Goal: Navigation & Orientation: Find specific page/section

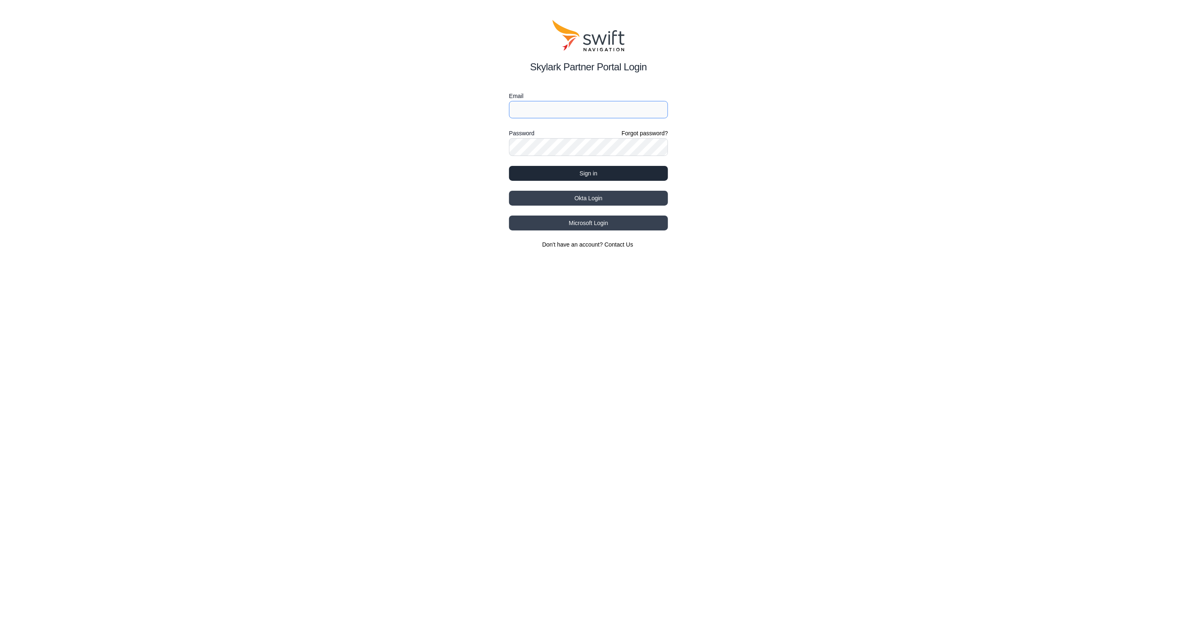
type input "[EMAIL_ADDRESS][PERSON_NAME]"
click at [594, 179] on button "Sign in" at bounding box center [588, 173] width 159 height 15
select select
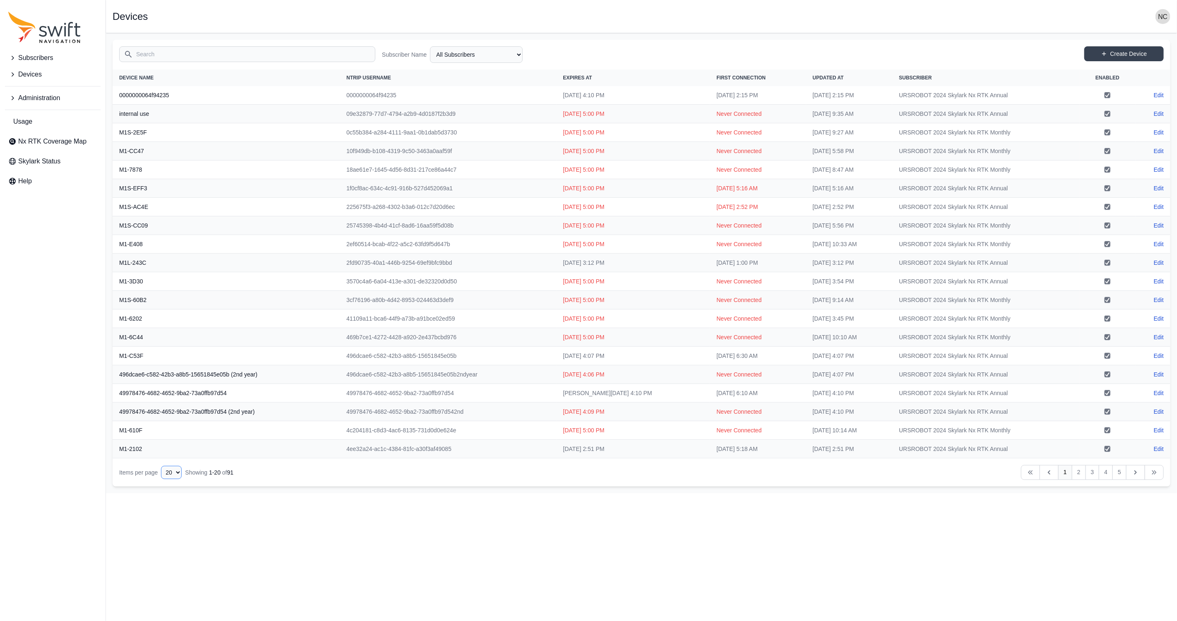
click at [180, 473] on select "10 15 20 25 50" at bounding box center [171, 472] width 21 height 13
select select "50"
click at [164, 479] on select "10 15 20 25 50" at bounding box center [171, 472] width 21 height 13
